Goal: Check status: Check status

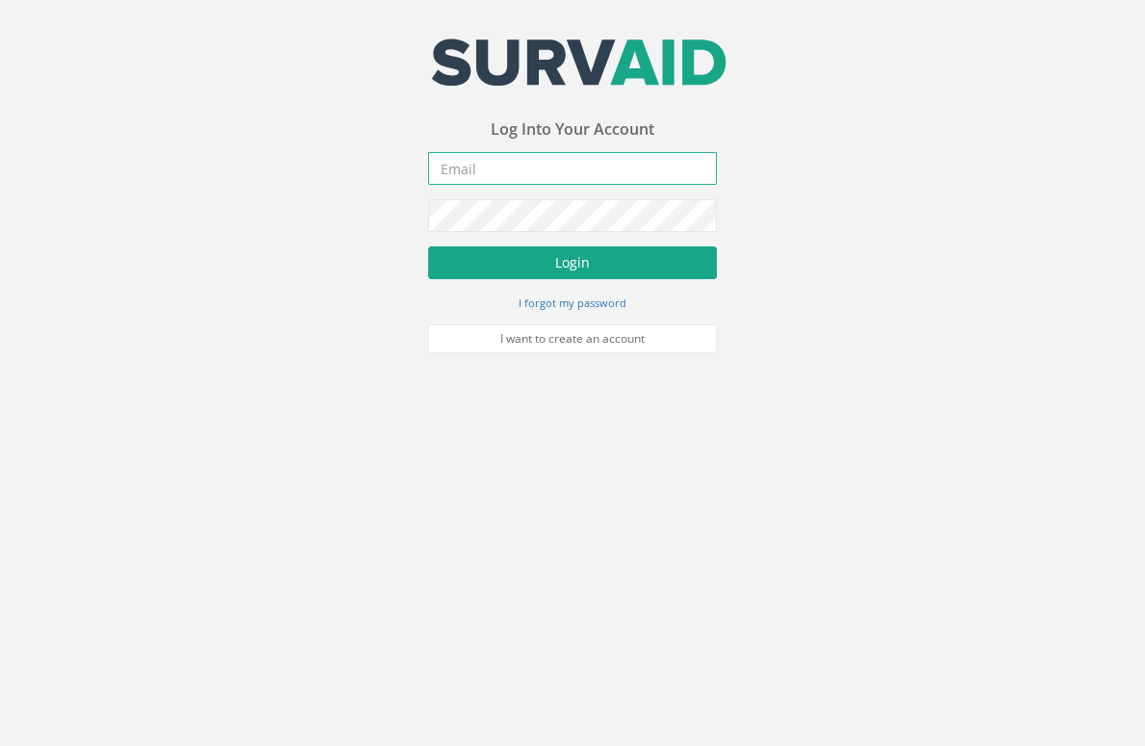
type input "[EMAIL_ADDRESS][DOMAIN_NAME]"
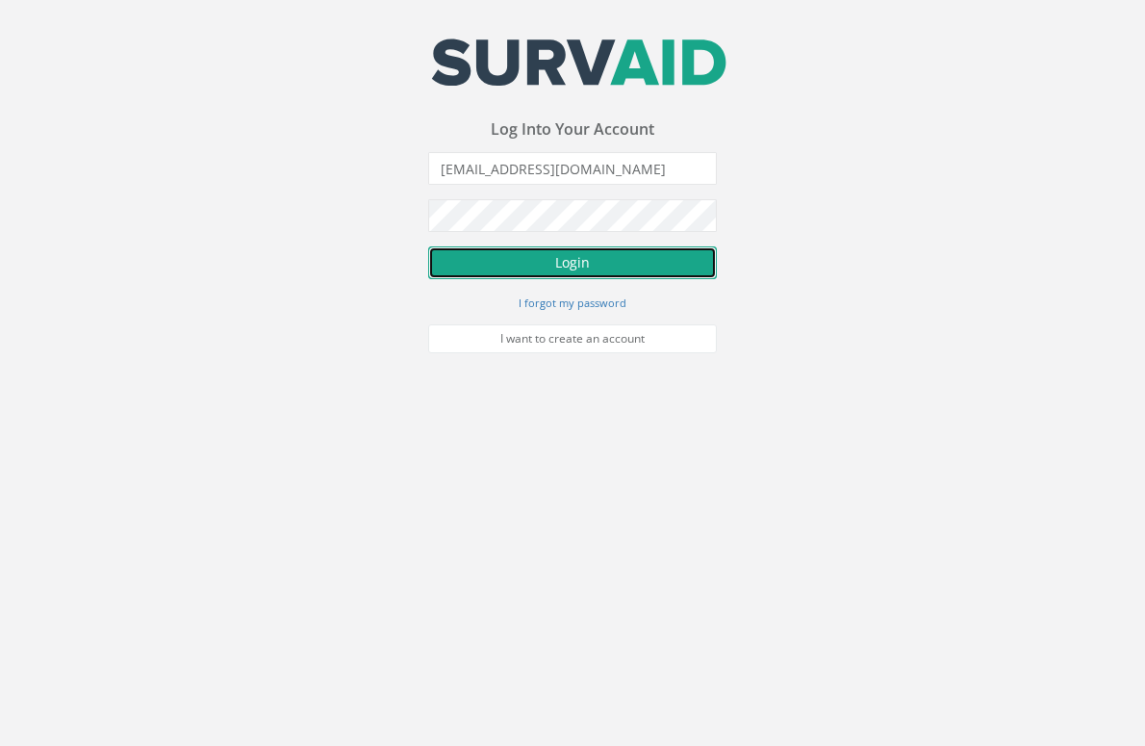
click at [597, 260] on button "Login" at bounding box center [572, 262] width 289 height 33
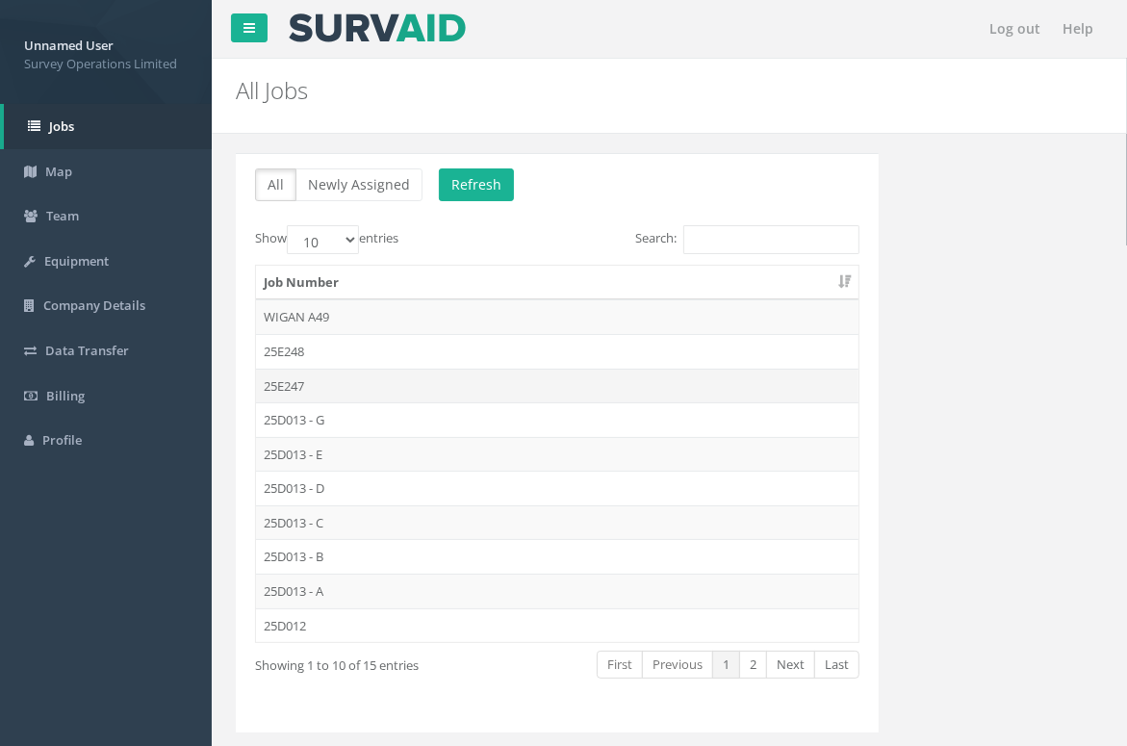
click at [320, 391] on td "25E247" at bounding box center [557, 386] width 603 height 35
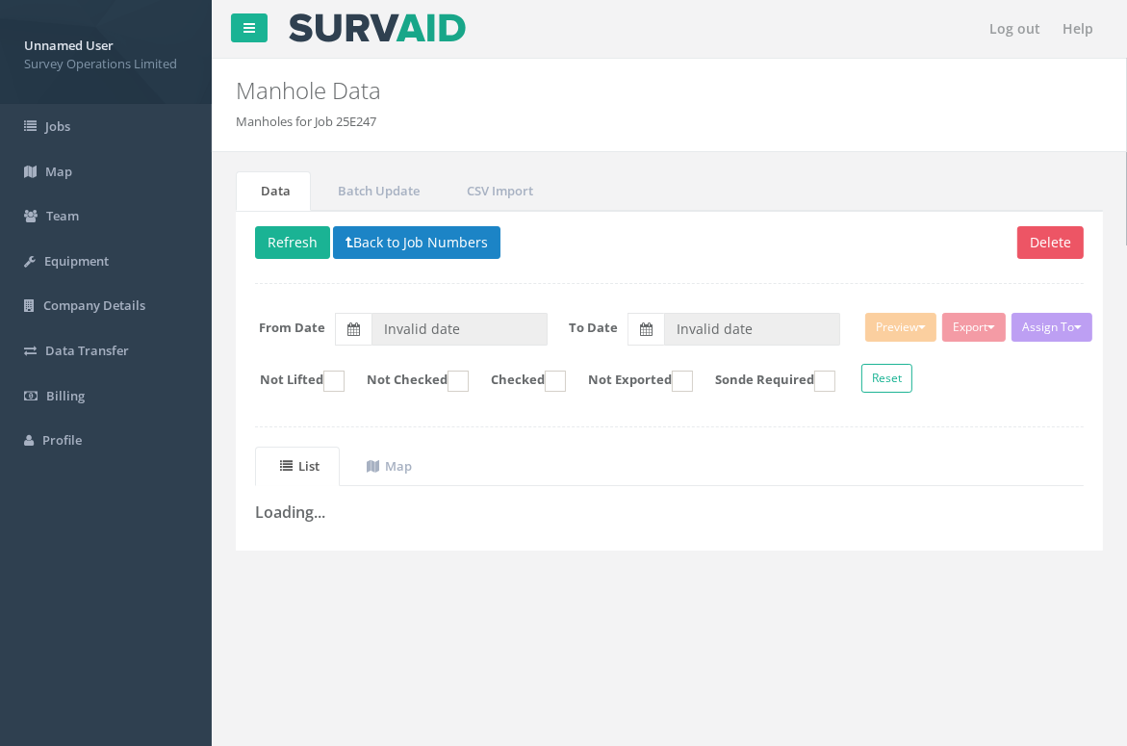
type input "[DATE]"
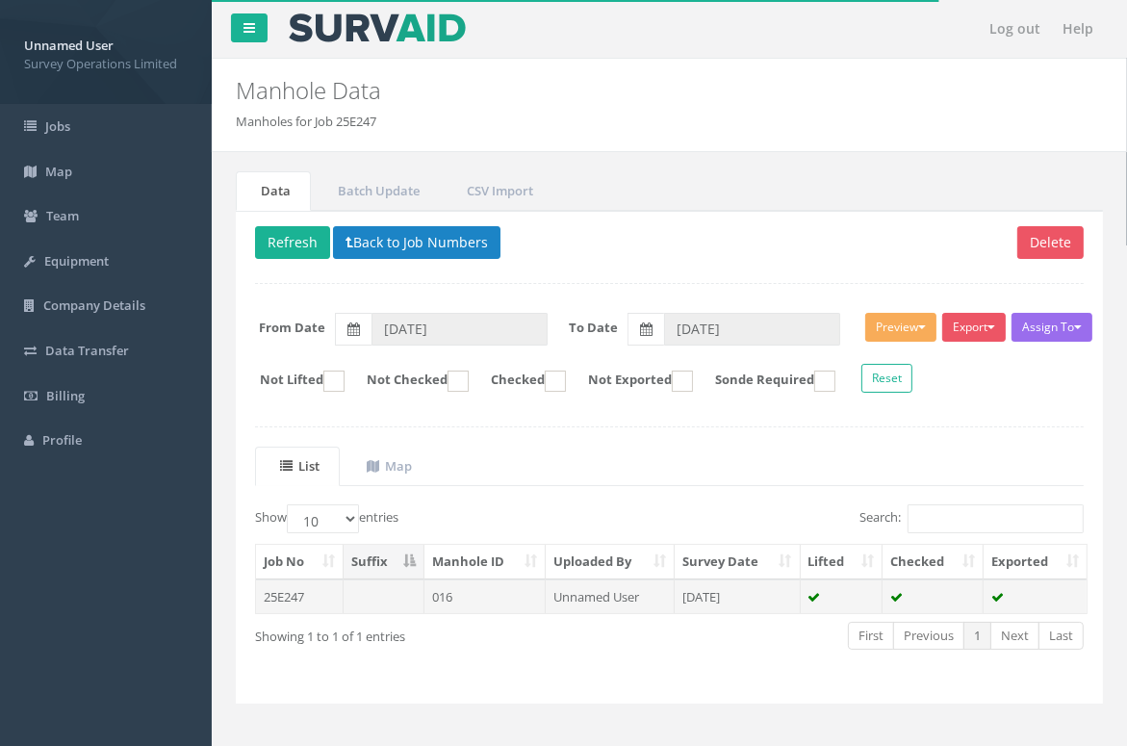
click at [511, 603] on td "016" at bounding box center [484, 596] width 121 height 35
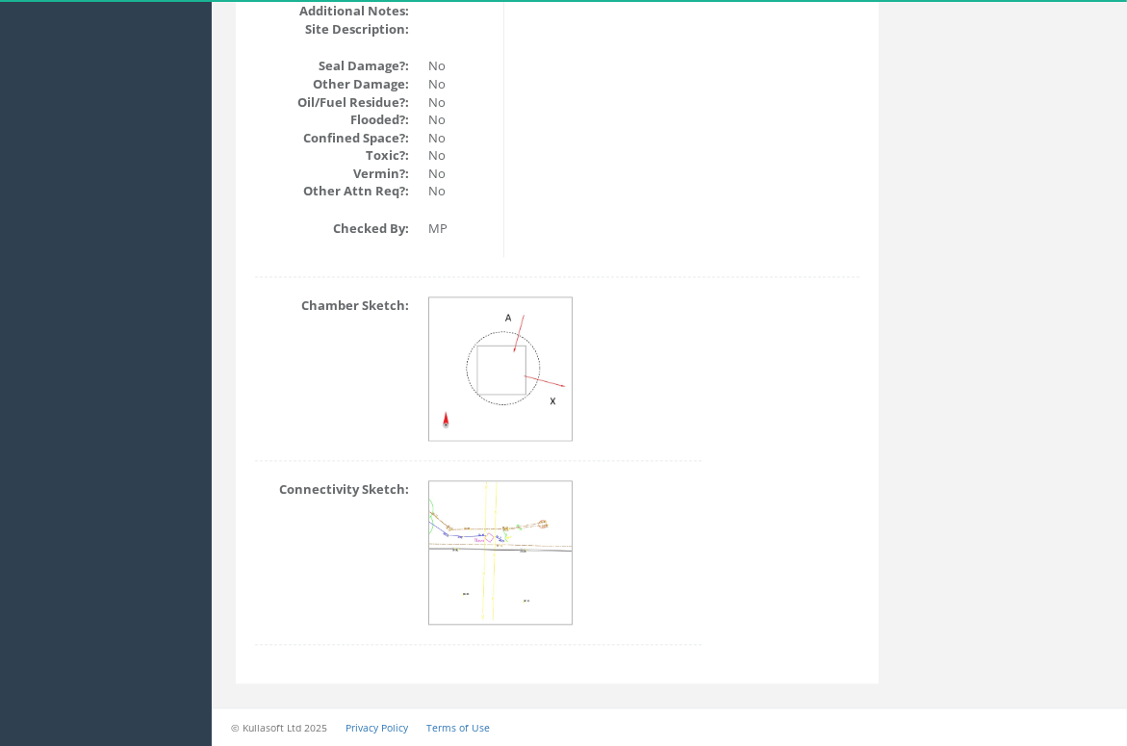
scroll to position [2518, 0]
click at [499, 536] on img at bounding box center [501, 551] width 144 height 140
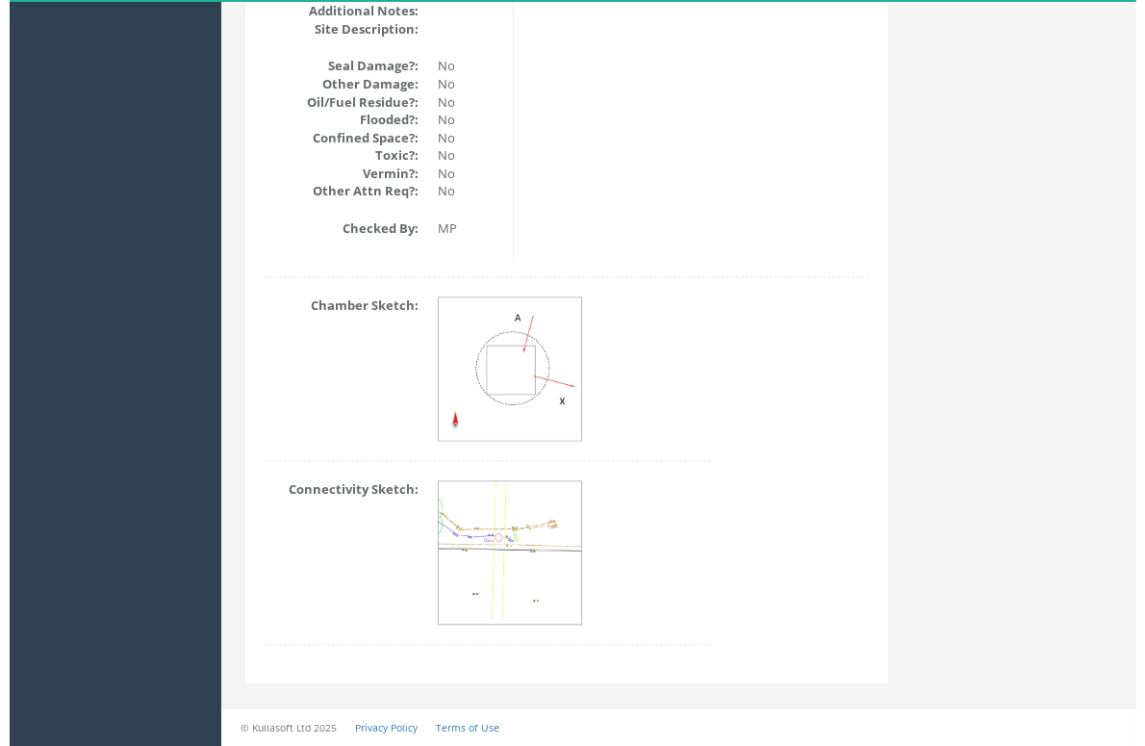
scroll to position [2483, 0]
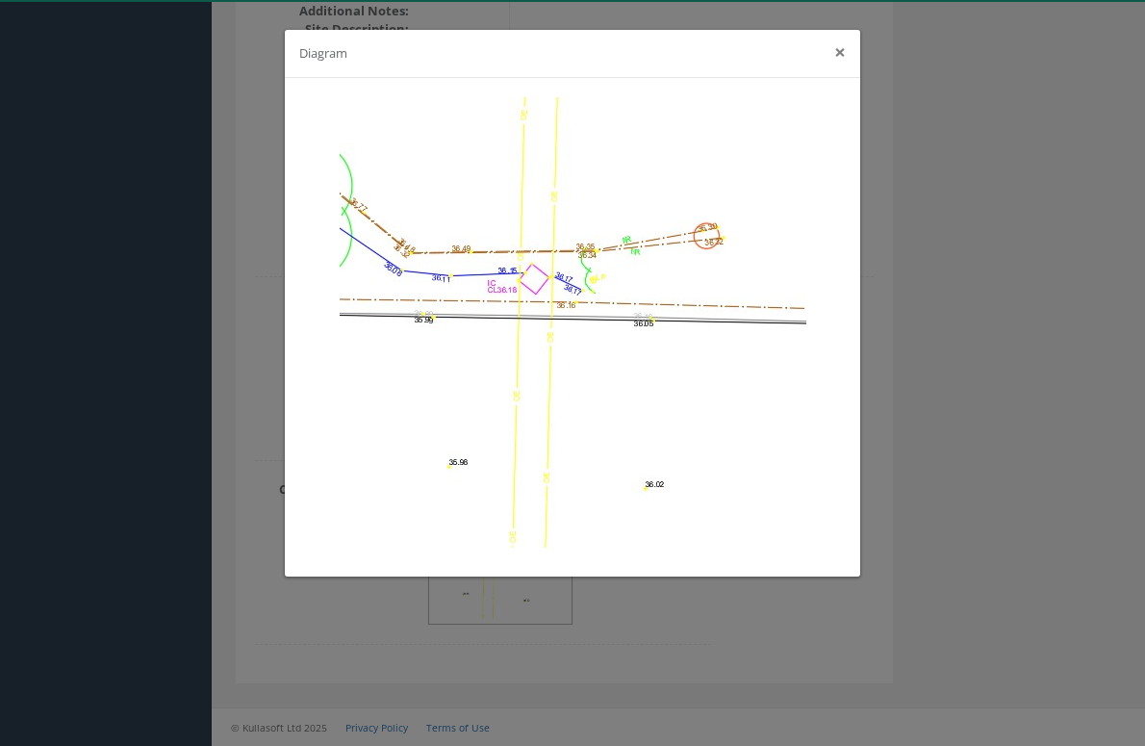
click at [839, 54] on button "×" at bounding box center [841, 52] width 12 height 20
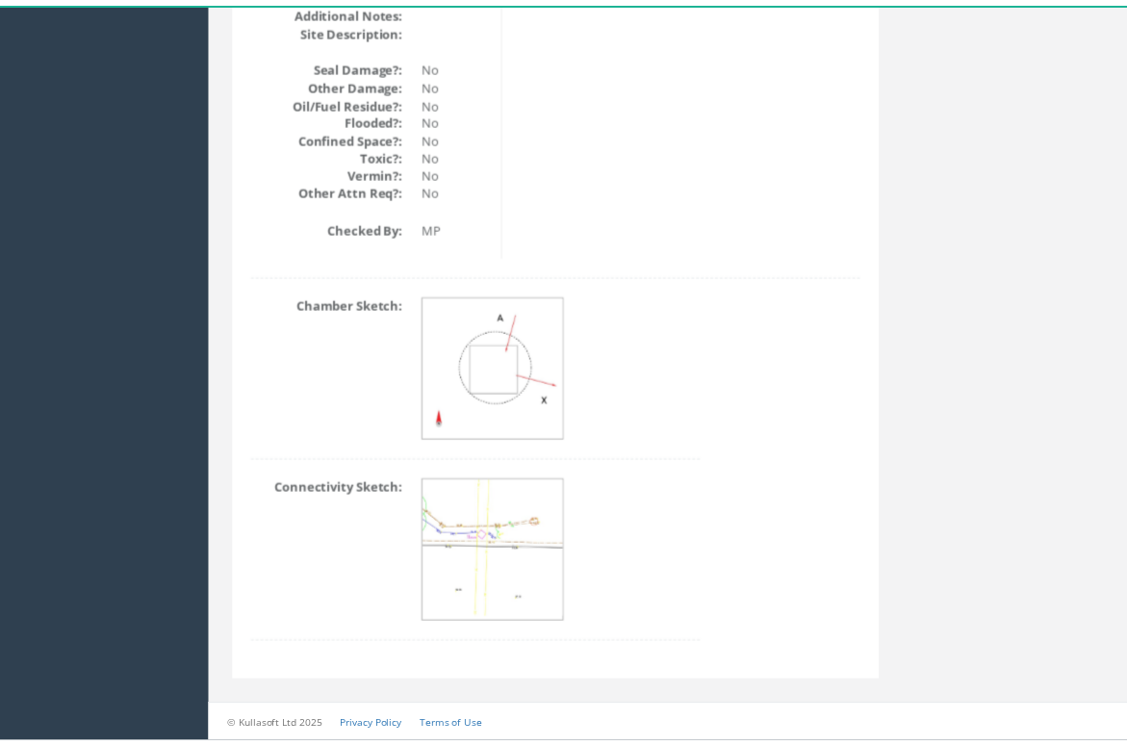
scroll to position [2518, 0]
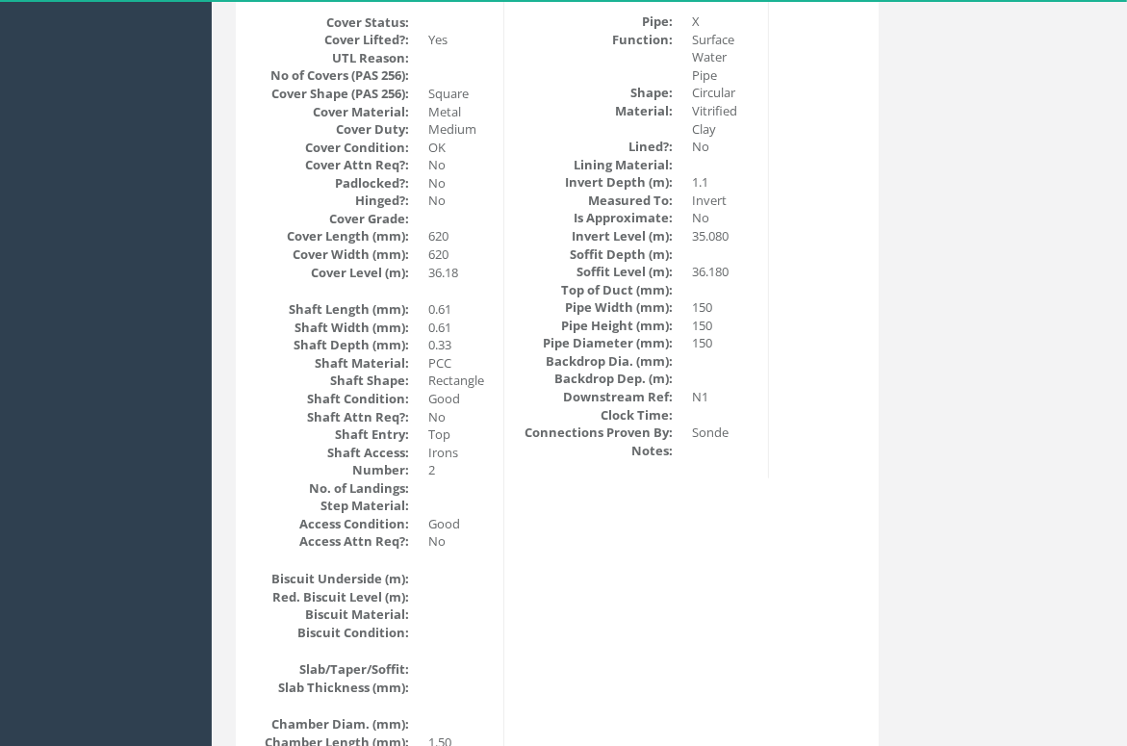
click at [626, 333] on dl "Pipe: X Function: Surface Water Pipe Shape: Circular Material: Vitrified Clay L…" at bounding box center [636, 236] width 234 height 447
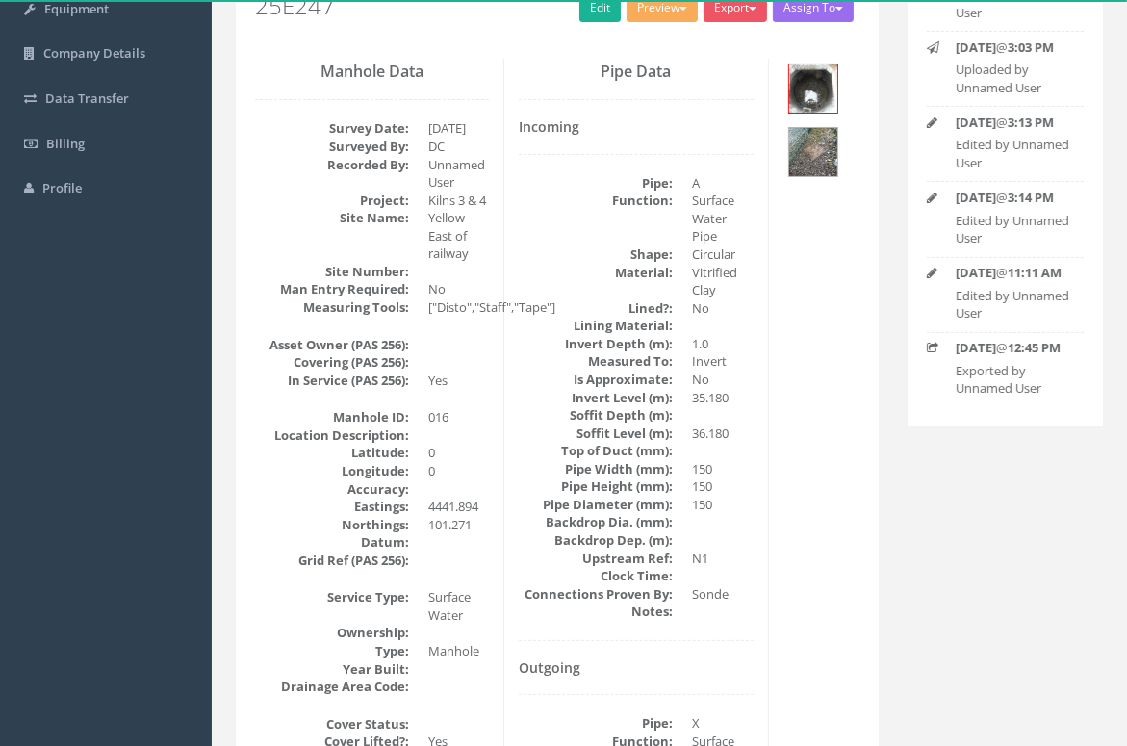
scroll to position [0, 0]
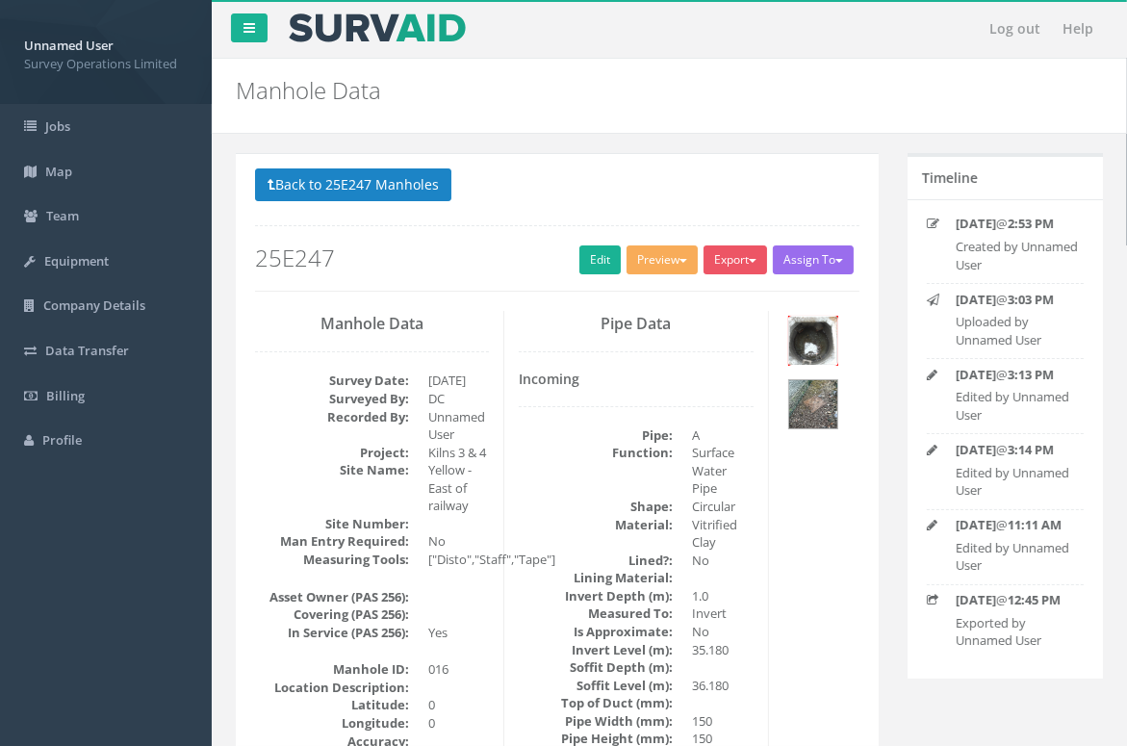
click at [816, 344] on img at bounding box center [813, 341] width 48 height 48
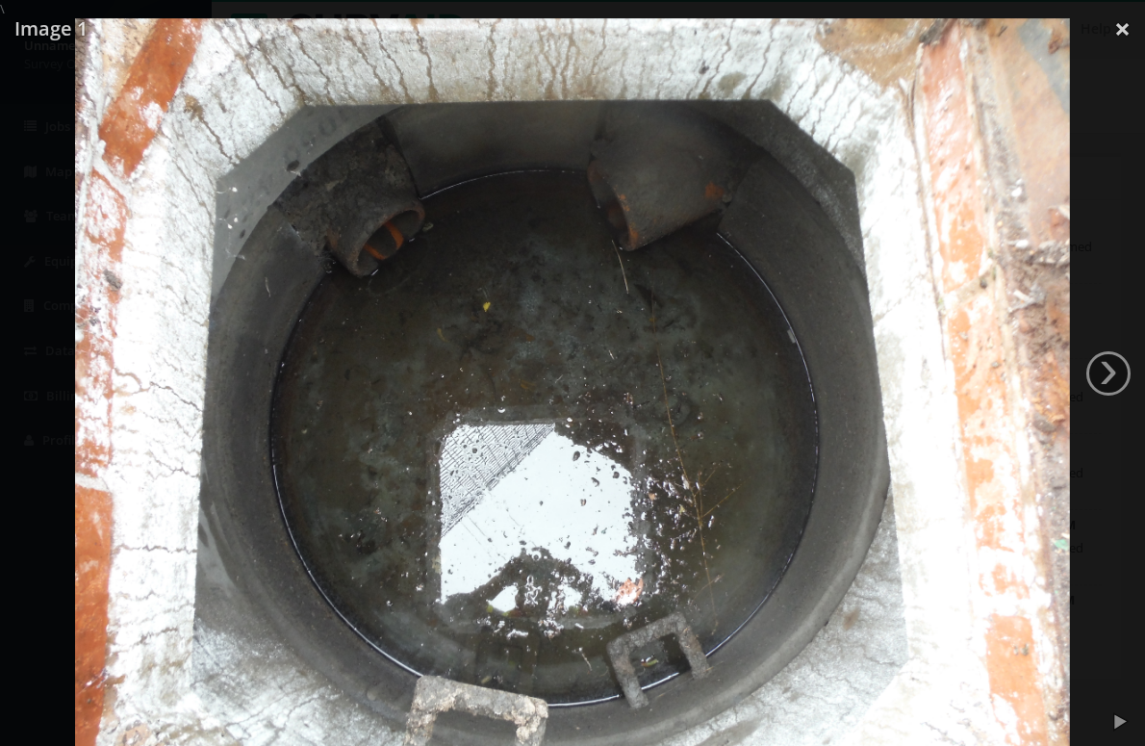
drag, startPoint x: 1110, startPoint y: 343, endPoint x: 1115, endPoint y: 351, distance: 9.9
click at [1112, 351] on link "›" at bounding box center [1109, 373] width 44 height 44
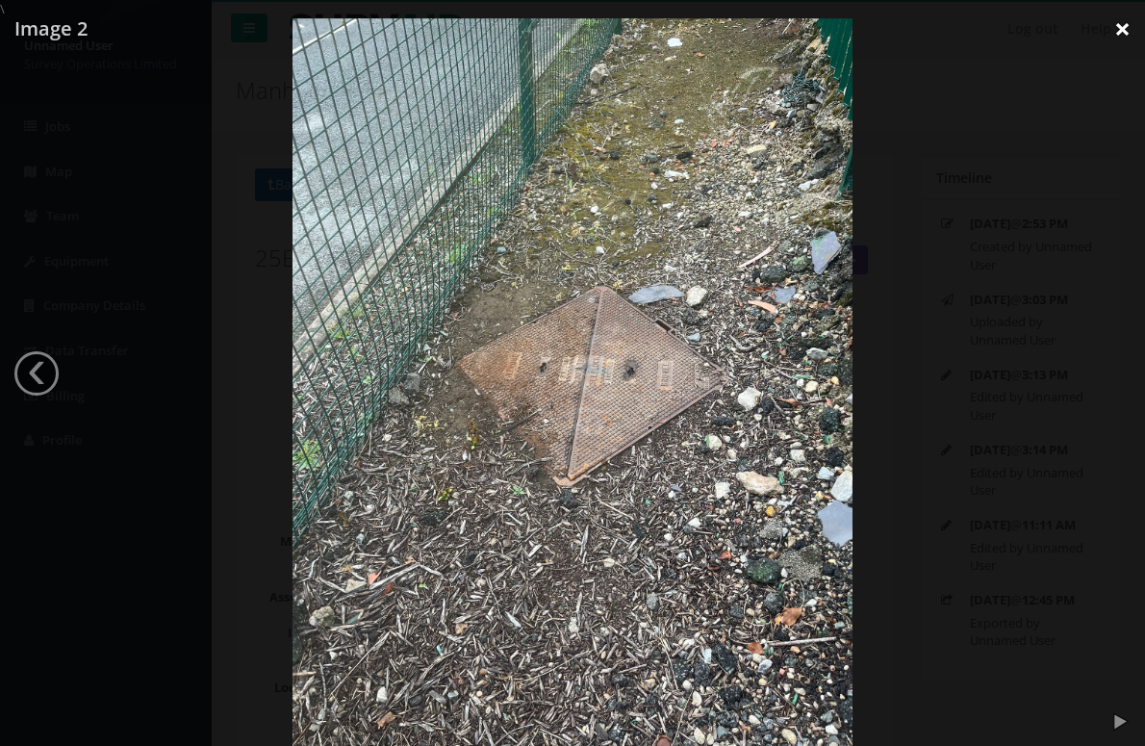
click at [1117, 27] on link "×" at bounding box center [1122, 29] width 45 height 58
